Goal: Check status: Check status

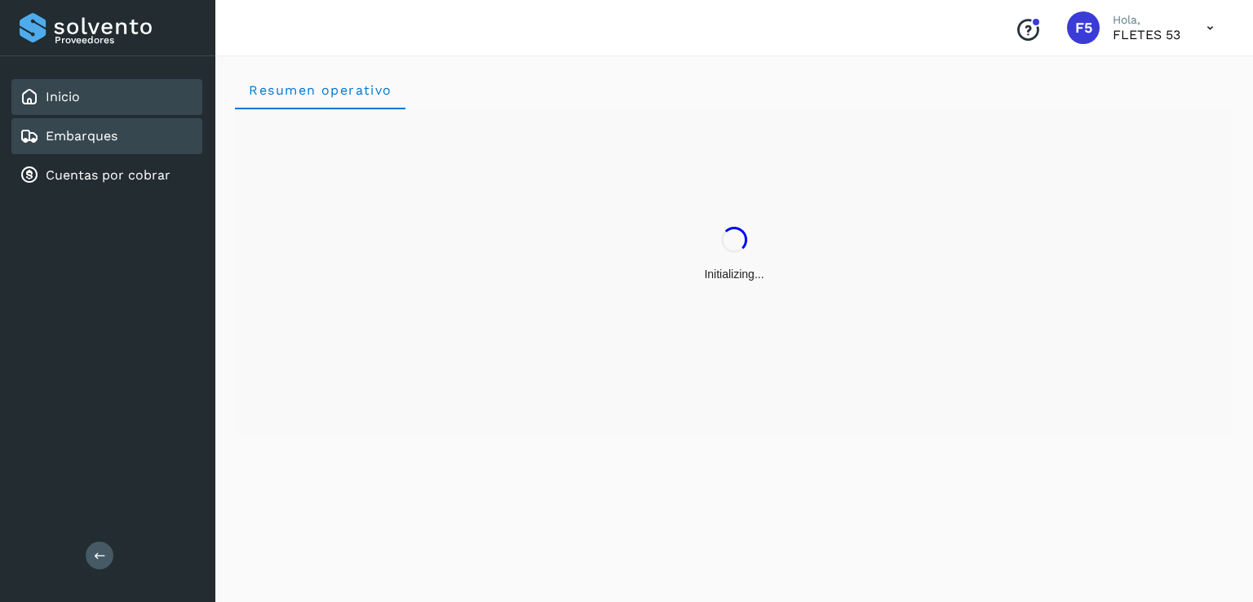
click at [121, 138] on div "Embarques" at bounding box center [106, 136] width 191 height 36
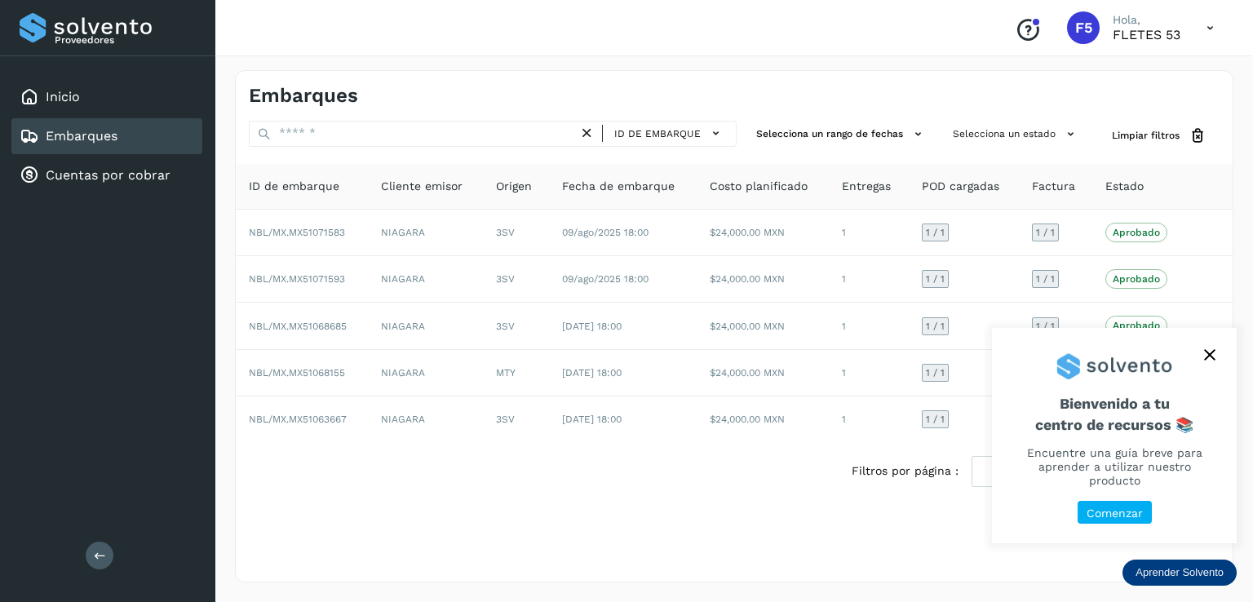
click at [1207, 361] on icon "close," at bounding box center [1209, 354] width 11 height 11
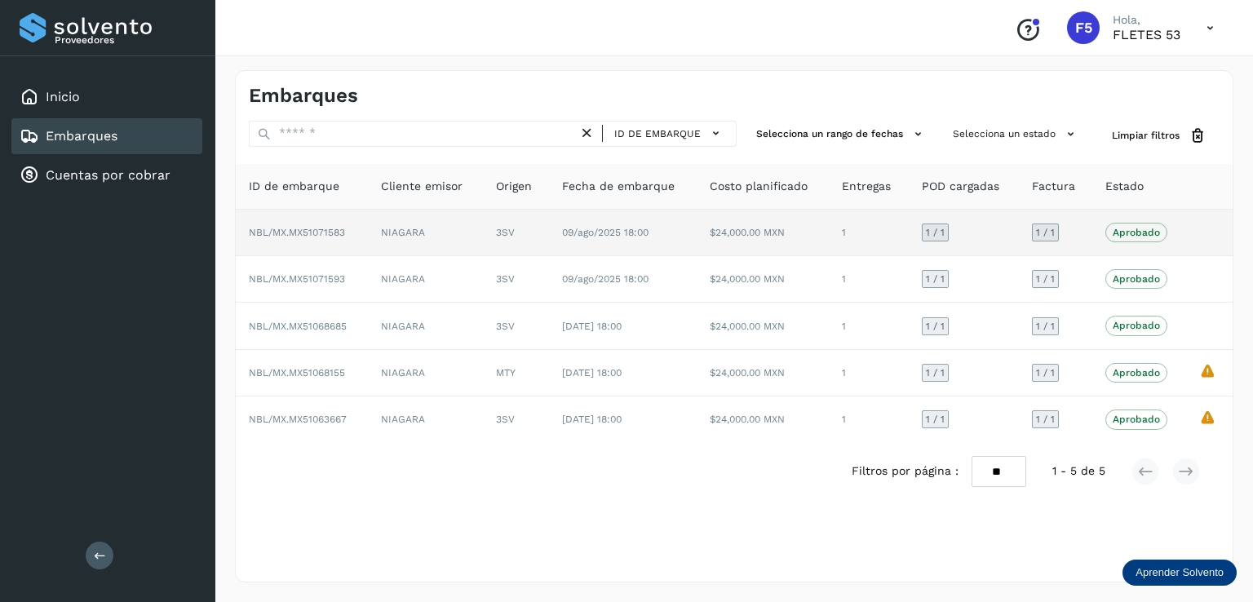
click at [774, 232] on td "$24,000.00 MXN" at bounding box center [763, 233] width 132 height 46
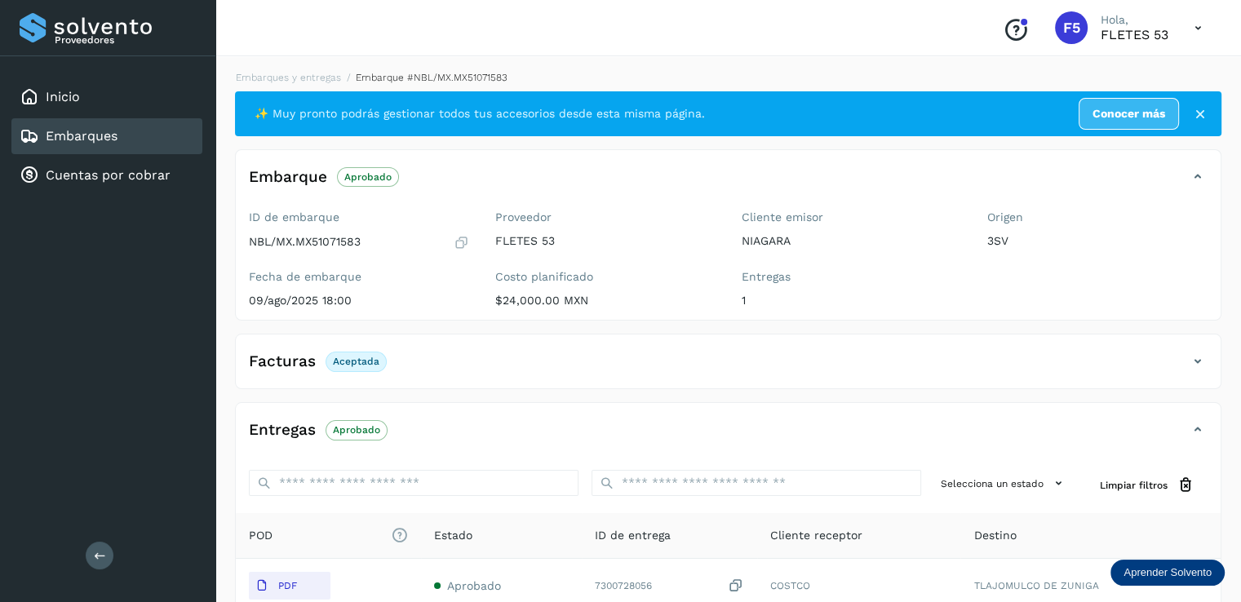
click at [414, 365] on div "Facturas Aceptada" at bounding box center [712, 361] width 952 height 28
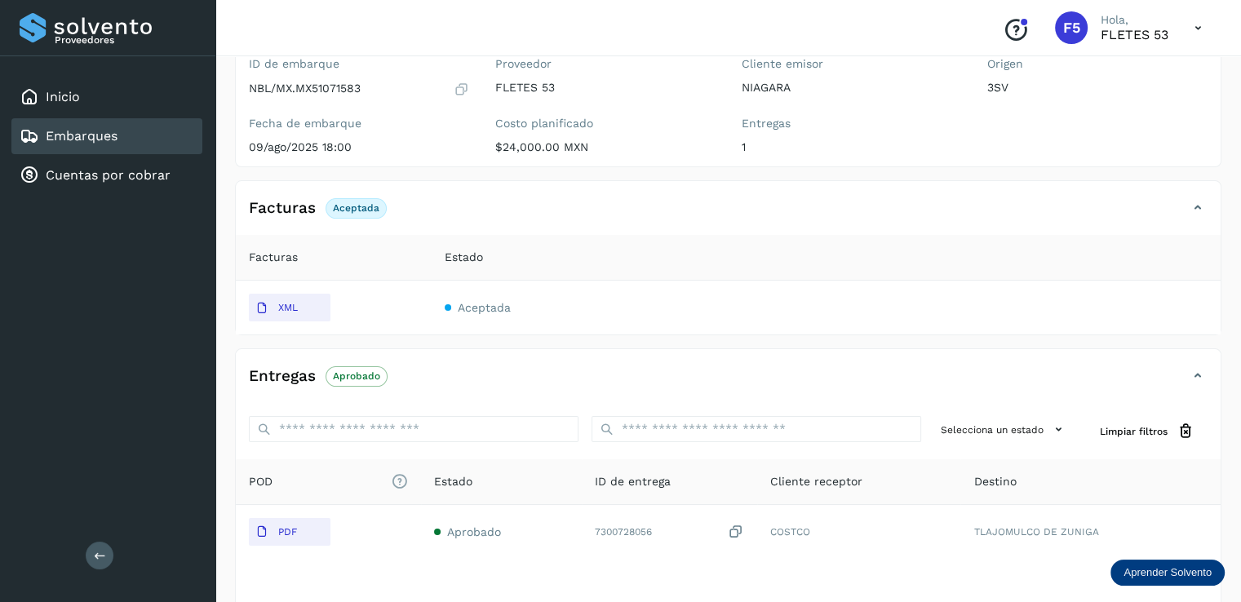
scroll to position [163, 0]
